Goal: Check status: Check status

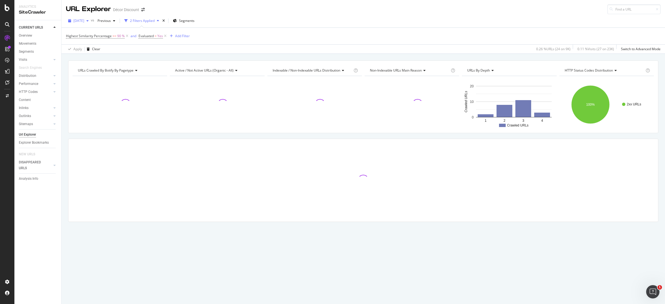
click at [89, 21] on icon "button" at bounding box center [88, 20] width 2 height 3
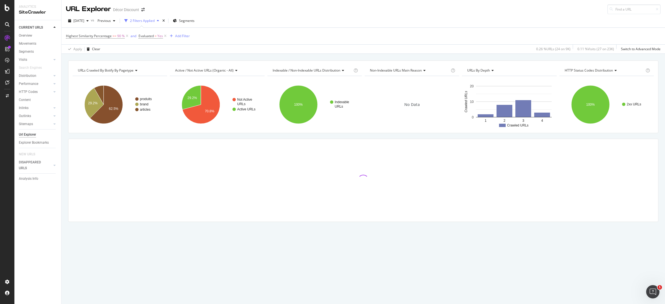
click at [336, 21] on div "[DATE] vs Previous 2 Filters Applied Segments" at bounding box center [364, 21] width 604 height 11
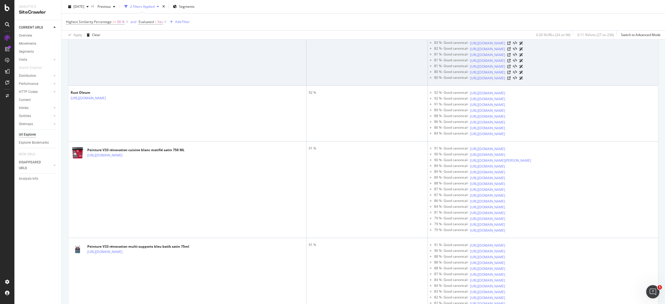
scroll to position [582, 0]
